Goal: Obtain resource: Obtain resource

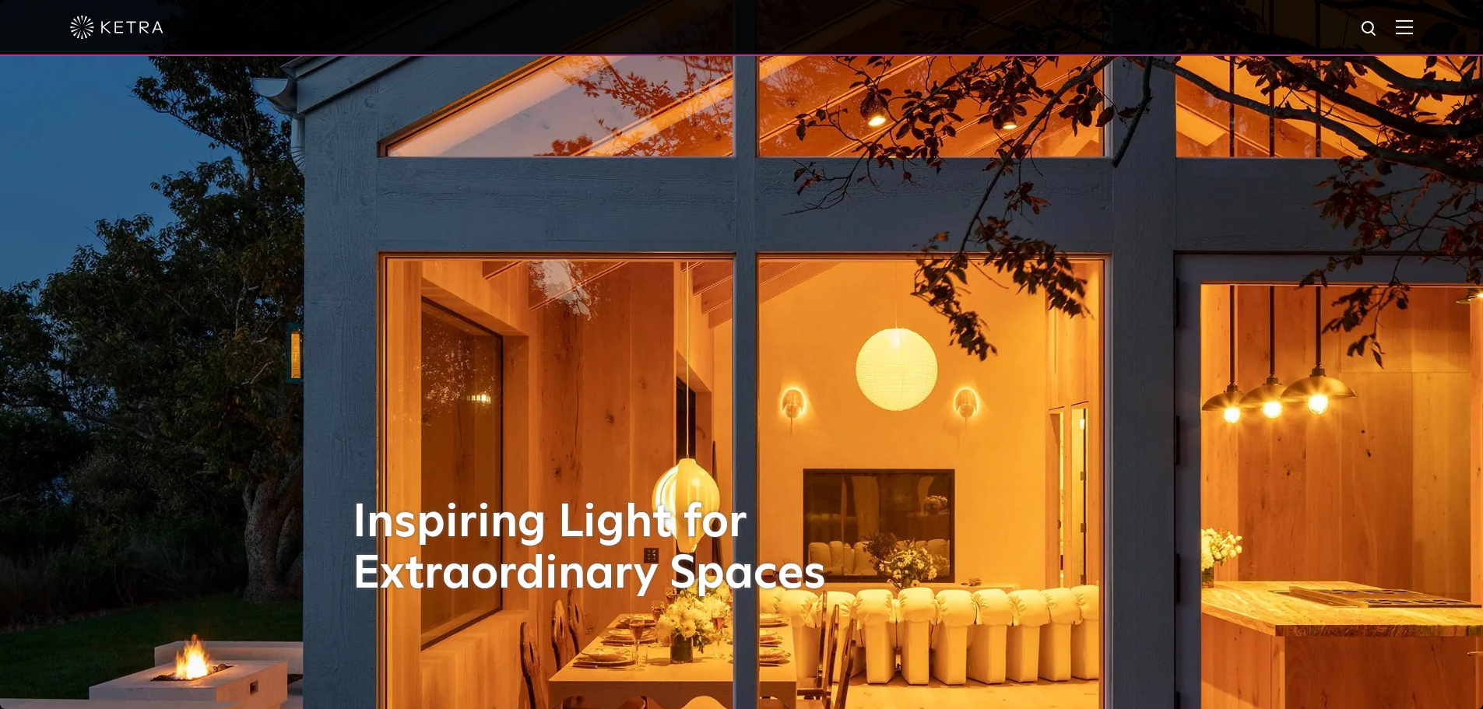
click at [1413, 30] on img at bounding box center [1404, 26] width 17 height 15
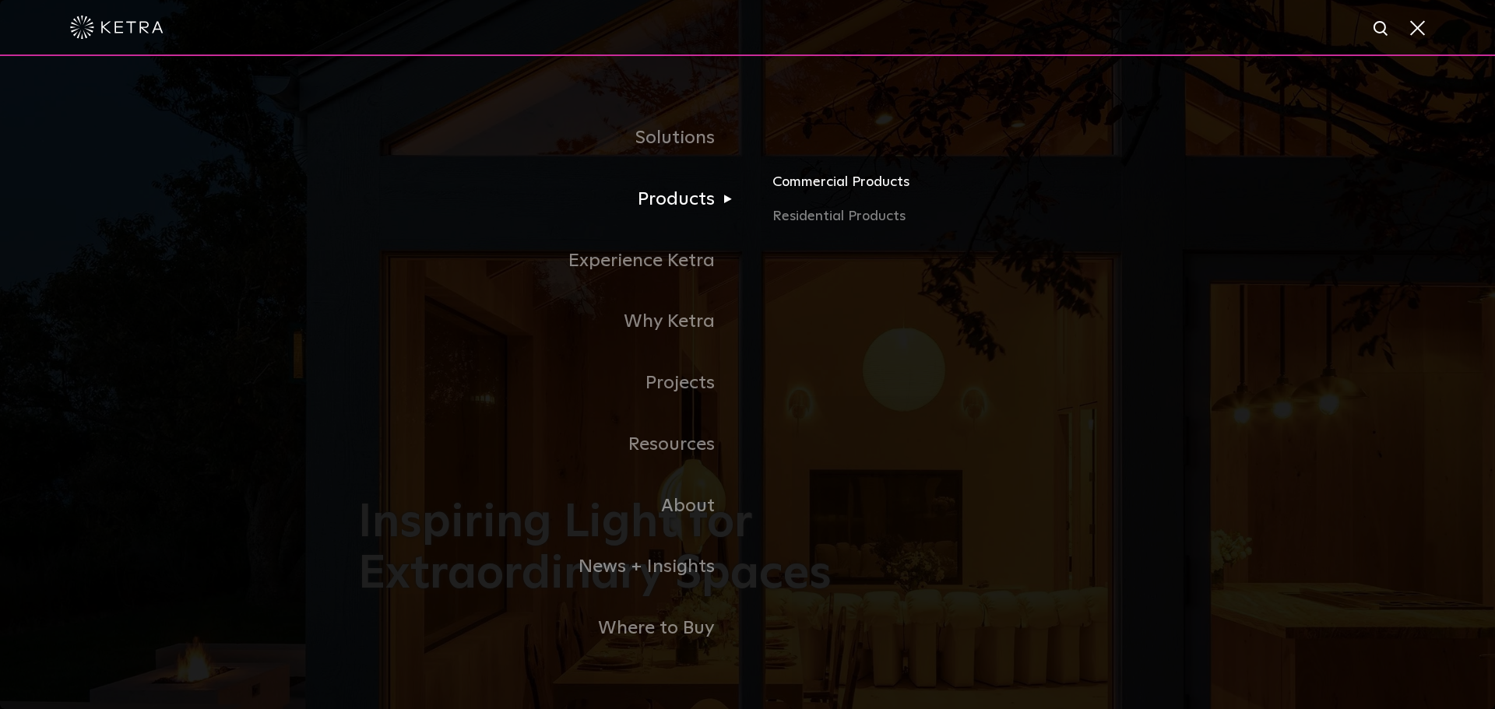
click at [817, 191] on link "Commercial Products" at bounding box center [954, 188] width 364 height 34
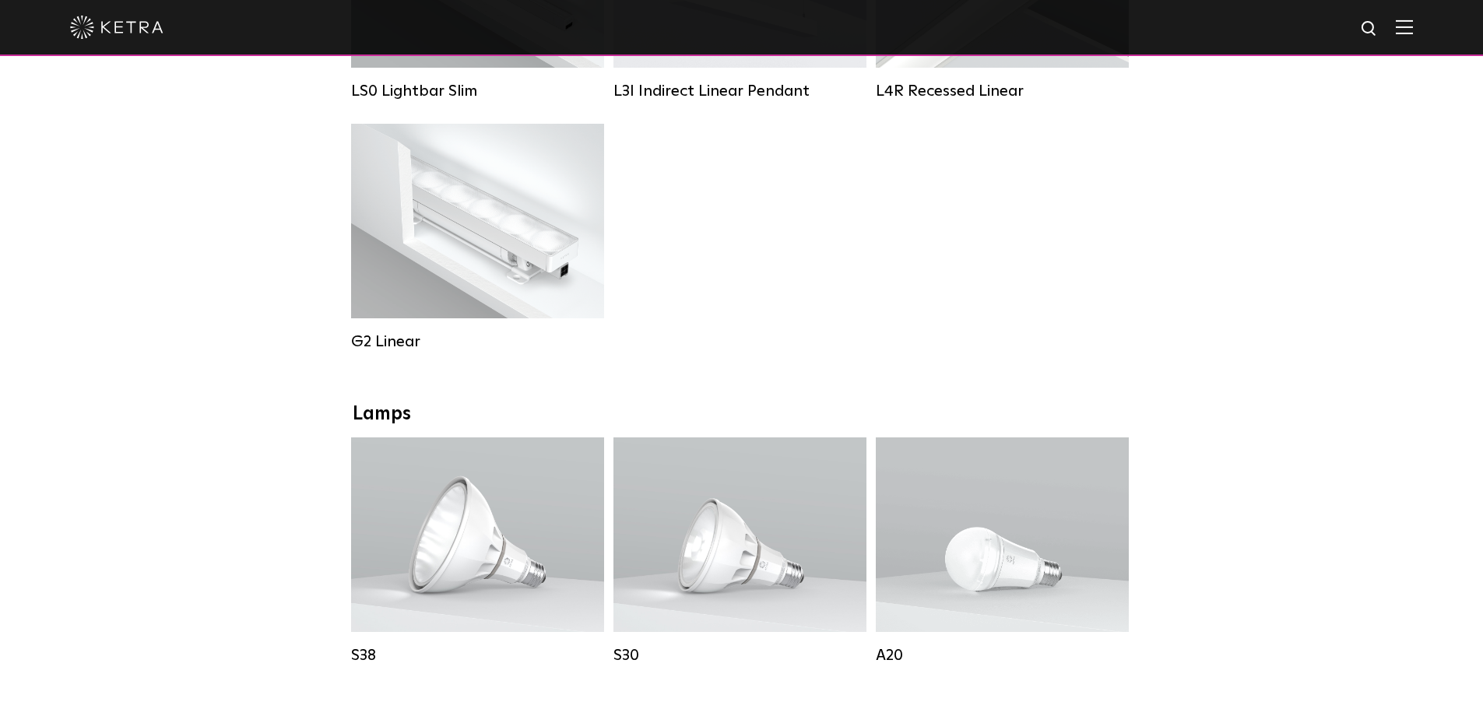
scroll to position [1090, 0]
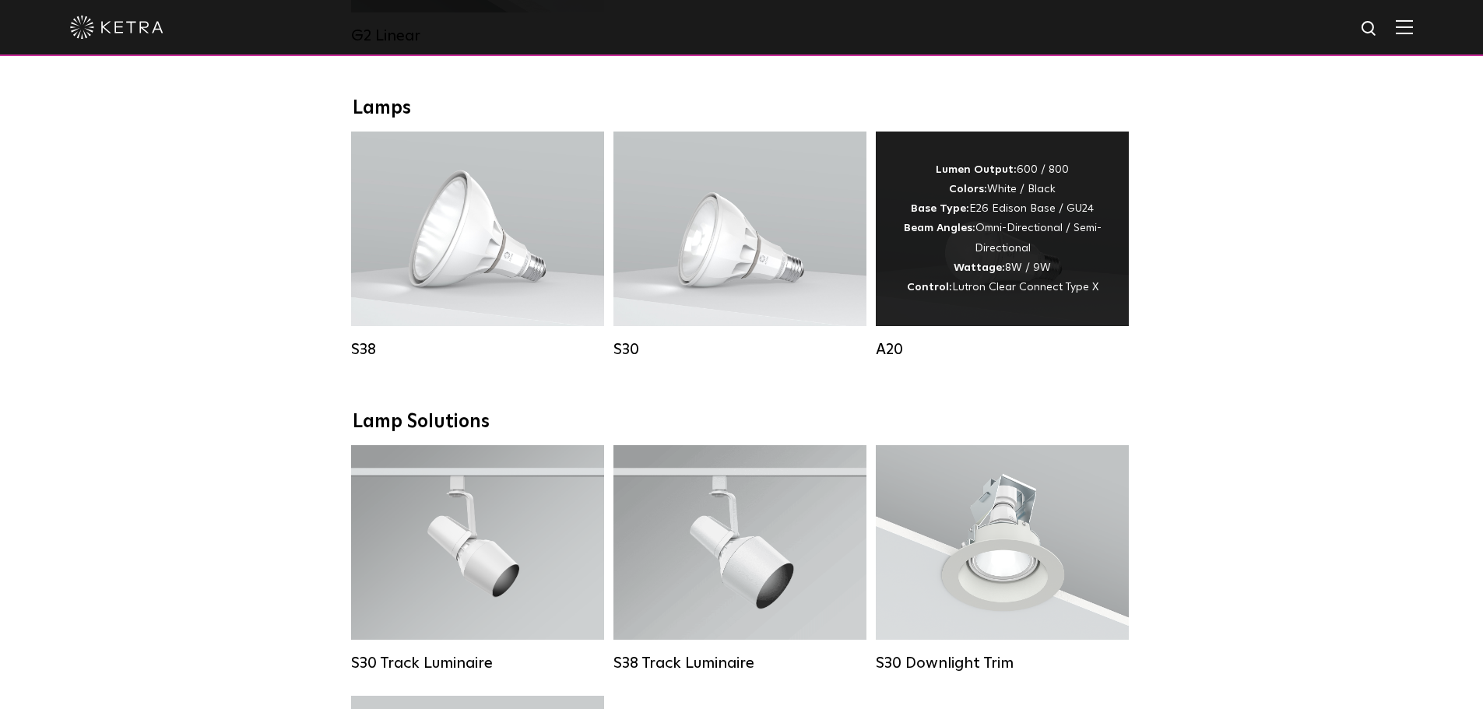
click at [989, 293] on span "Lutron Clear Connect Type X" at bounding box center [1025, 287] width 146 height 11
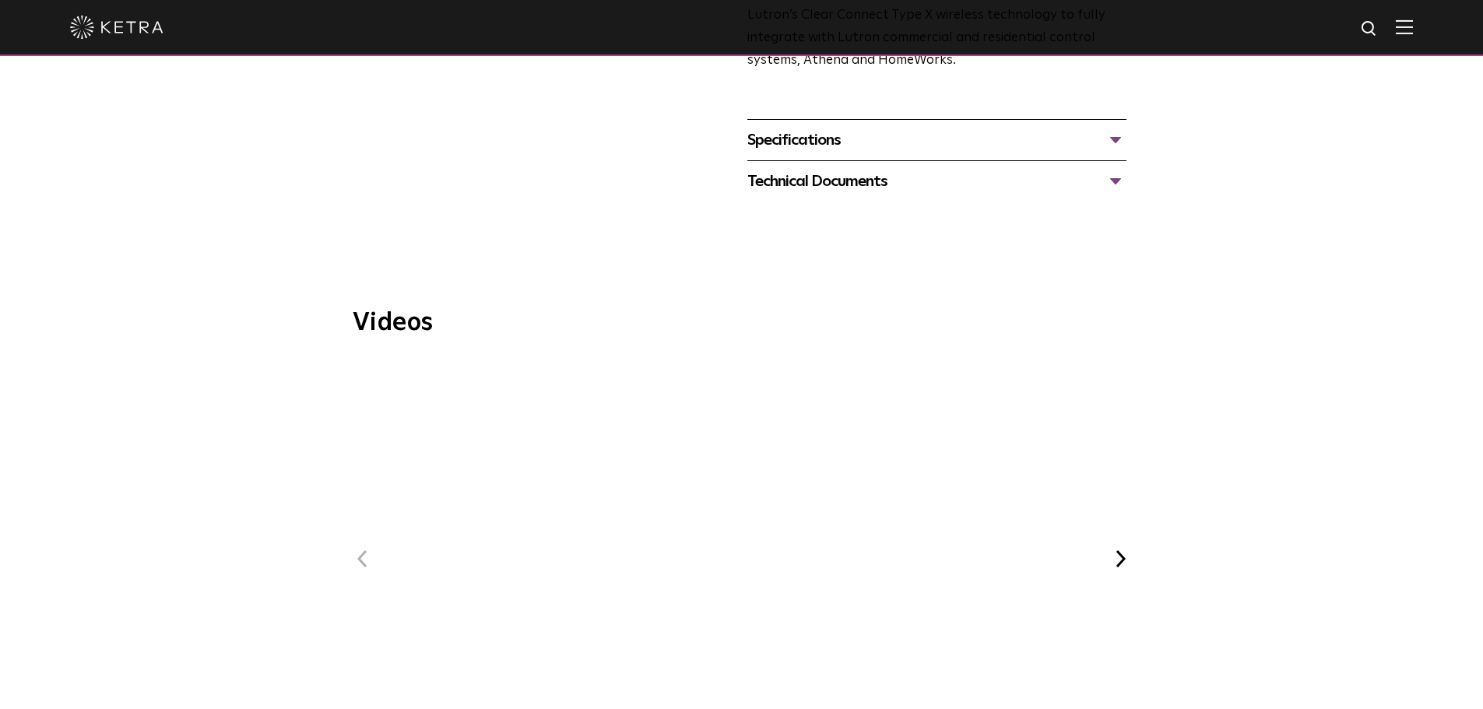
scroll to position [623, 0]
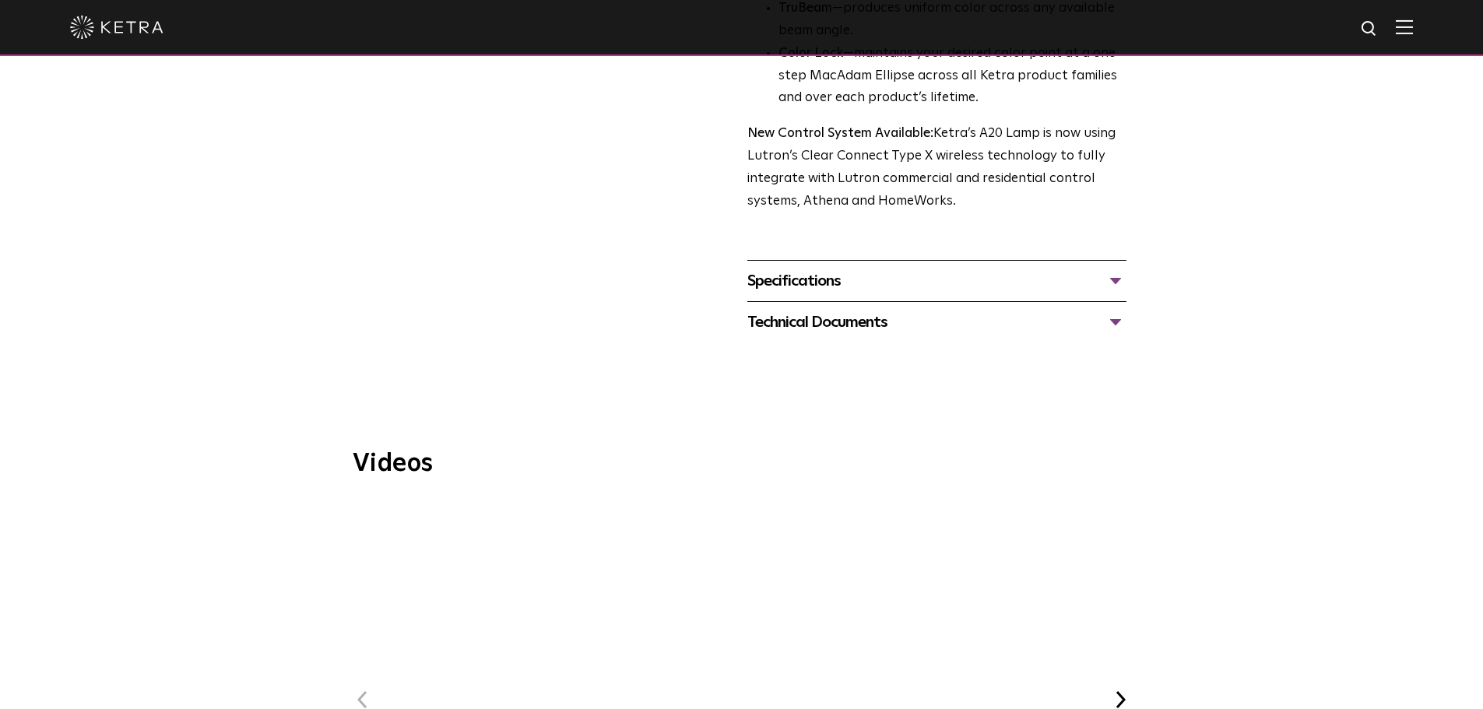
click at [818, 269] on div "Specifications" at bounding box center [936, 281] width 379 height 25
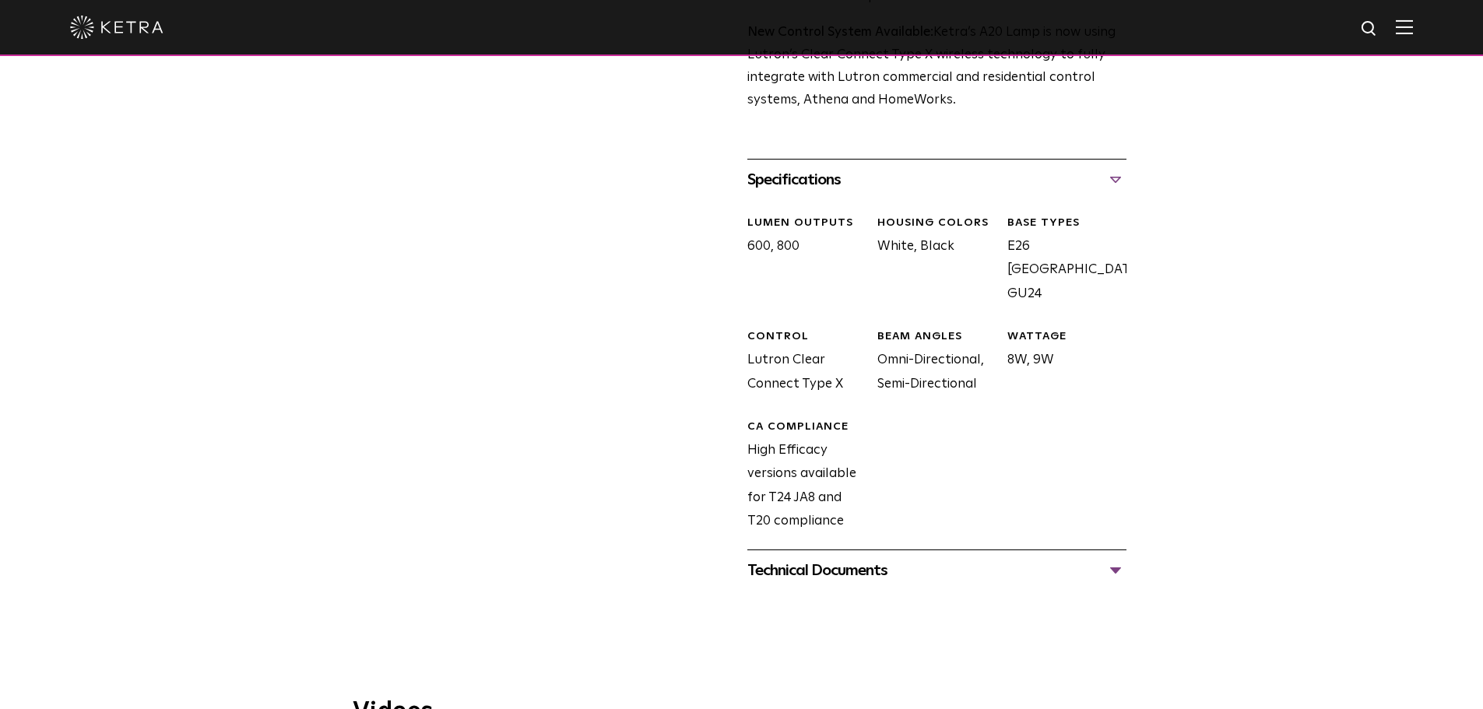
scroll to position [856, 0]
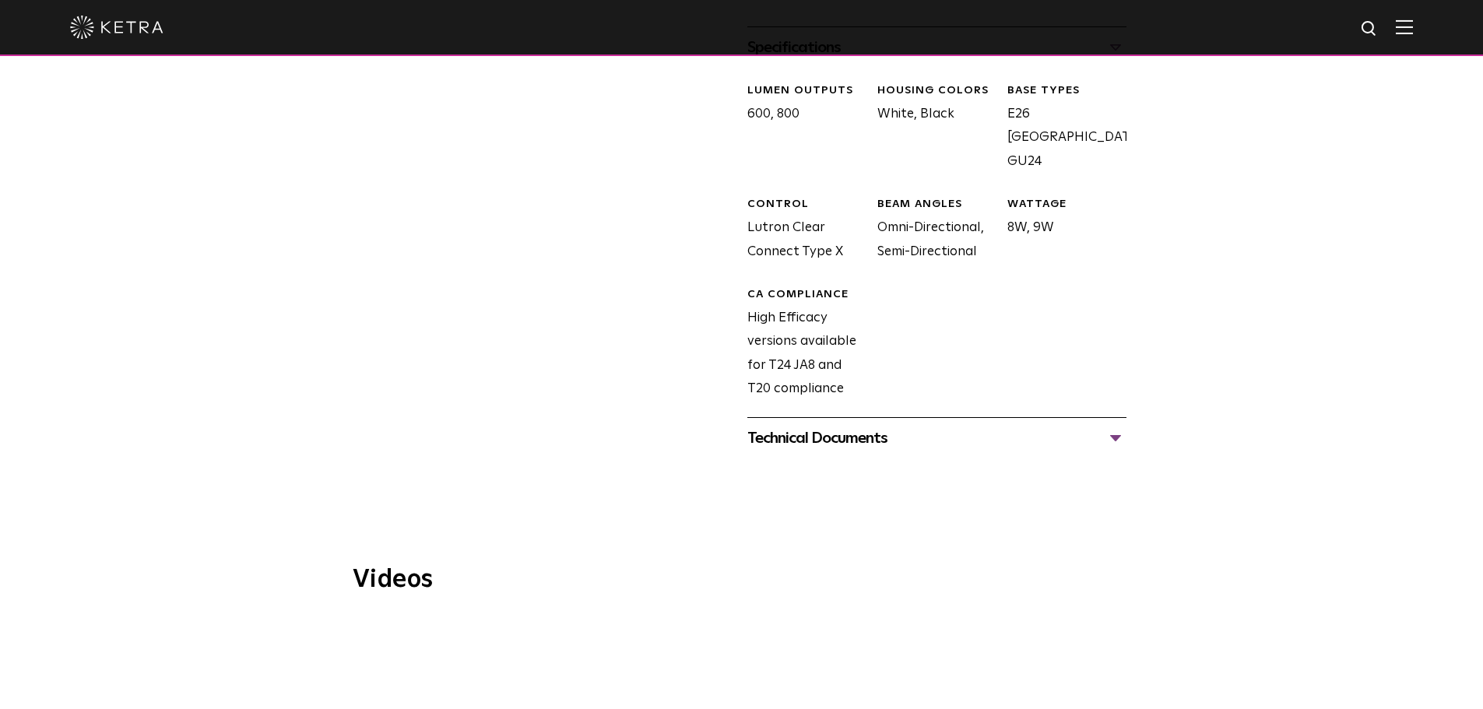
click at [870, 430] on div "Technical Documents A20 Specification Sheet A20 Installation Guide A20 CAD Draw…" at bounding box center [936, 437] width 379 height 41
click at [859, 426] on div "Technical Documents" at bounding box center [936, 438] width 379 height 25
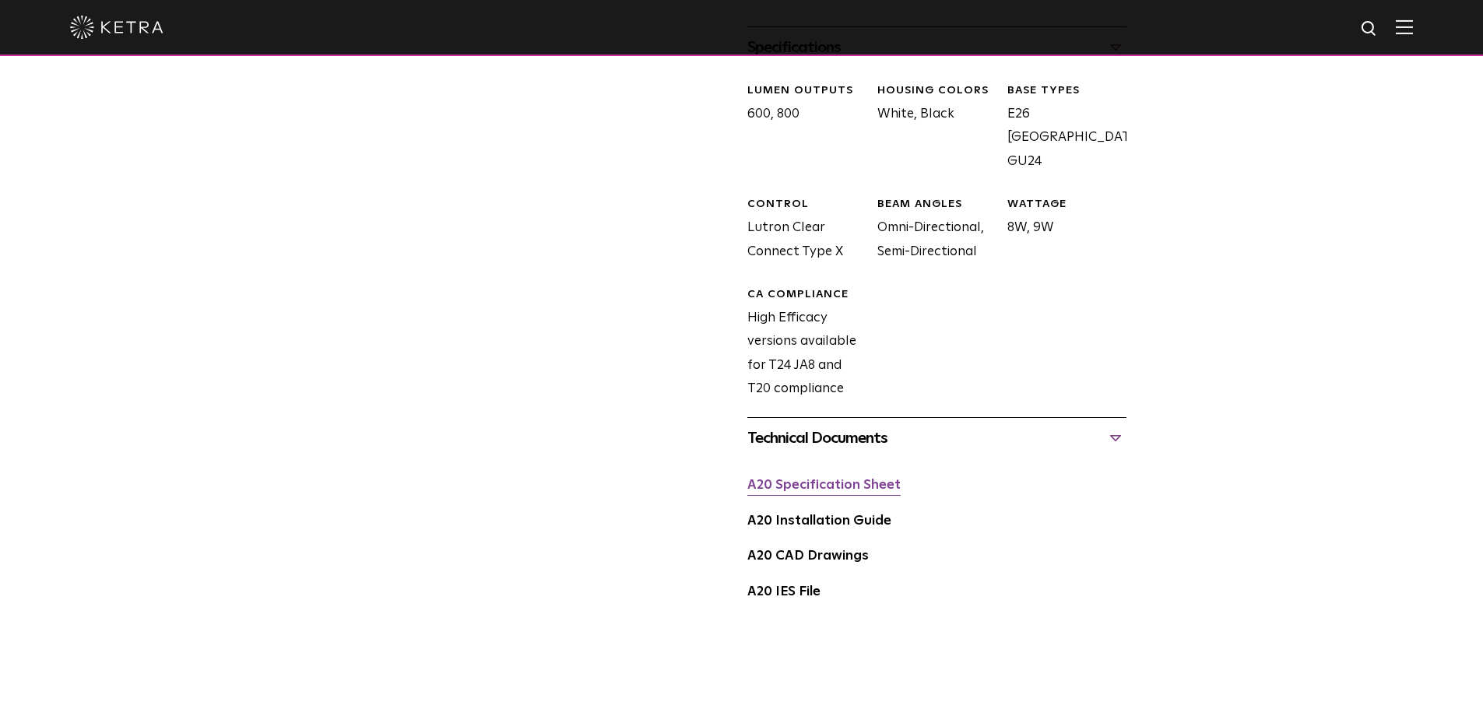
click at [818, 479] on link "A20 Specification Sheet" at bounding box center [823, 485] width 153 height 13
